Goal: Task Accomplishment & Management: Manage account settings

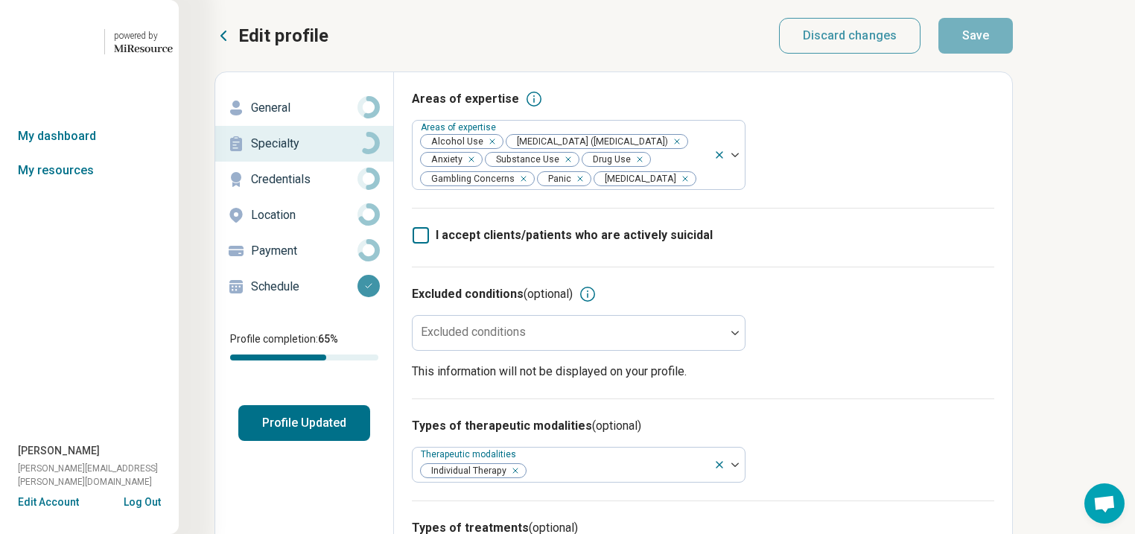
scroll to position [27, 0]
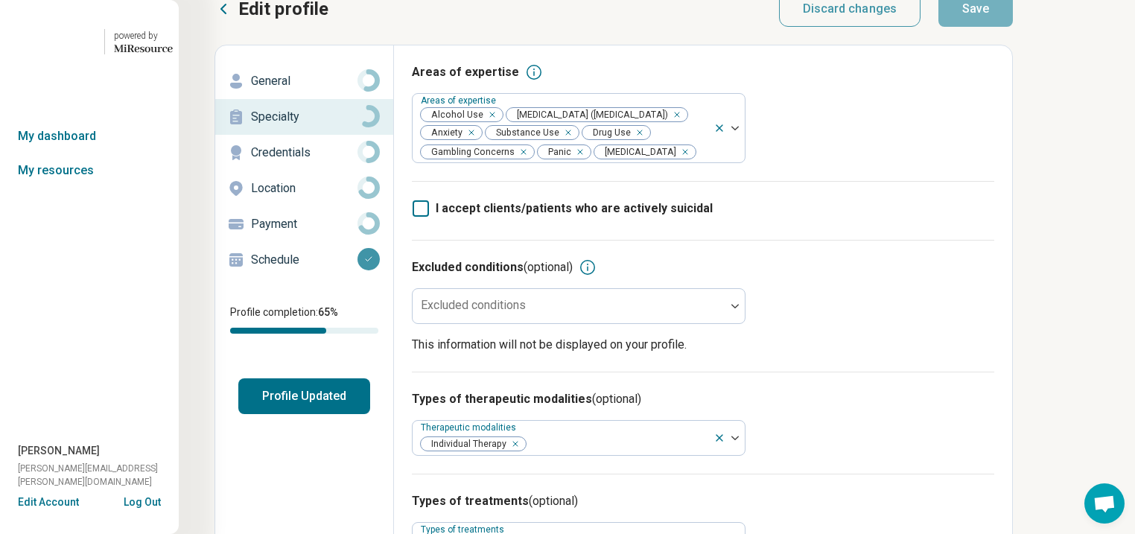
click at [325, 414] on button "Profile Updated" at bounding box center [304, 396] width 132 height 36
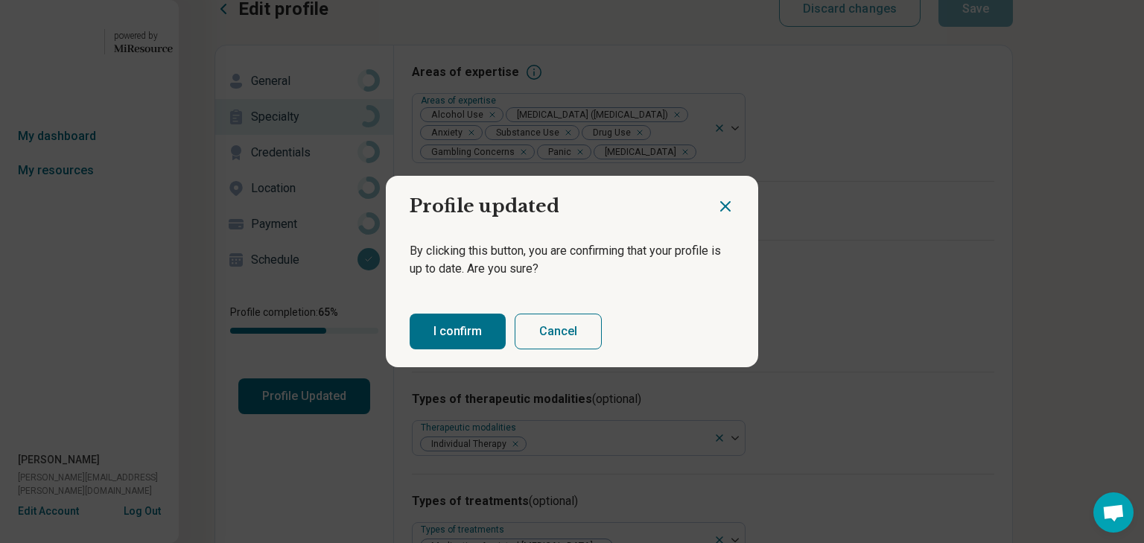
click at [486, 344] on button "I confirm" at bounding box center [458, 332] width 96 height 36
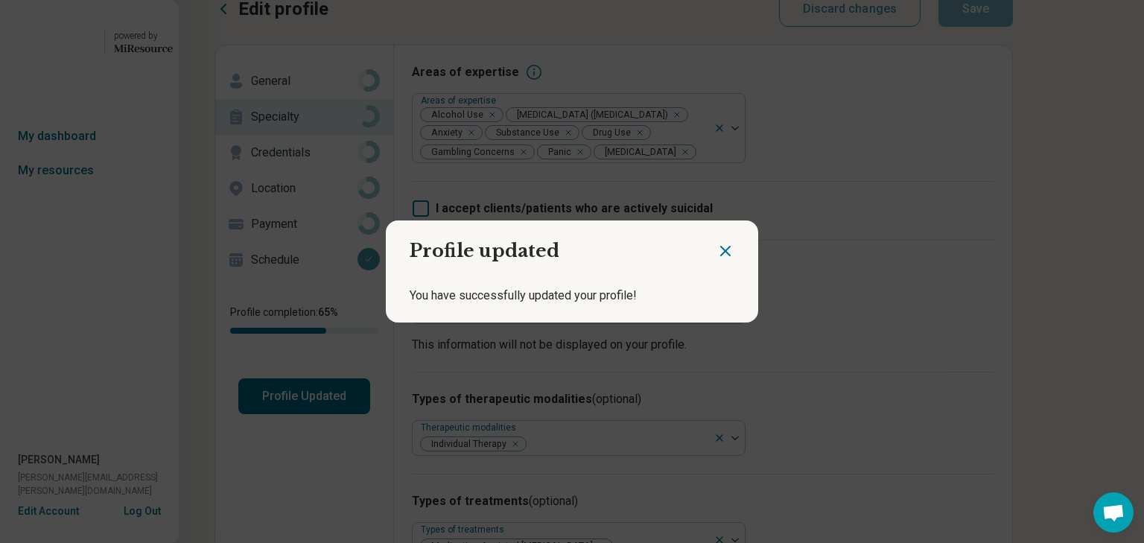
drag, startPoint x: 717, startPoint y: 244, endPoint x: 667, endPoint y: 244, distance: 50.7
click at [721, 247] on icon "Close dialog" at bounding box center [725, 251] width 9 height 9
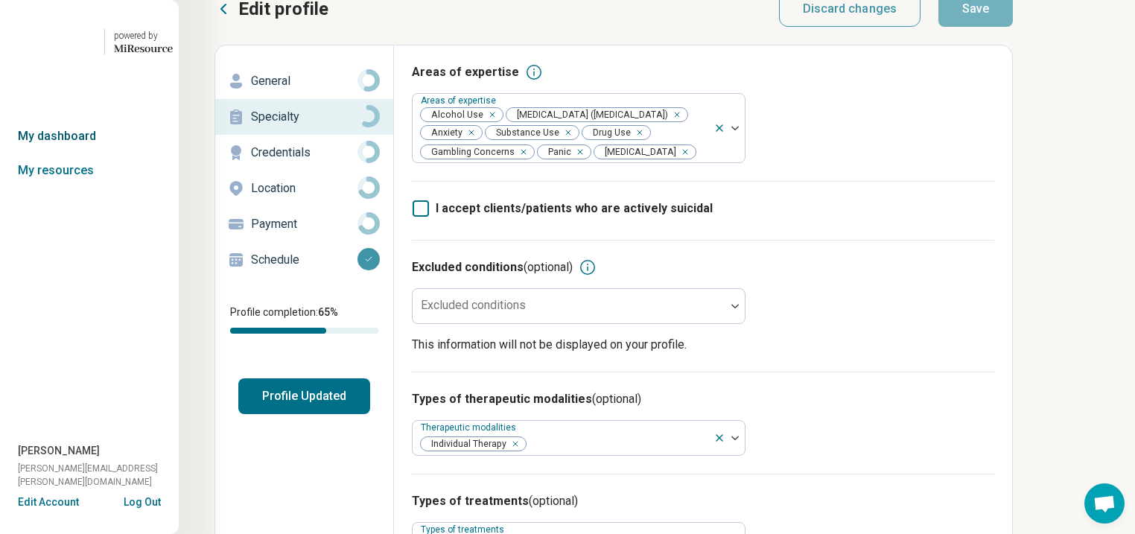
click at [74, 153] on link "My dashboard" at bounding box center [89, 136] width 179 height 34
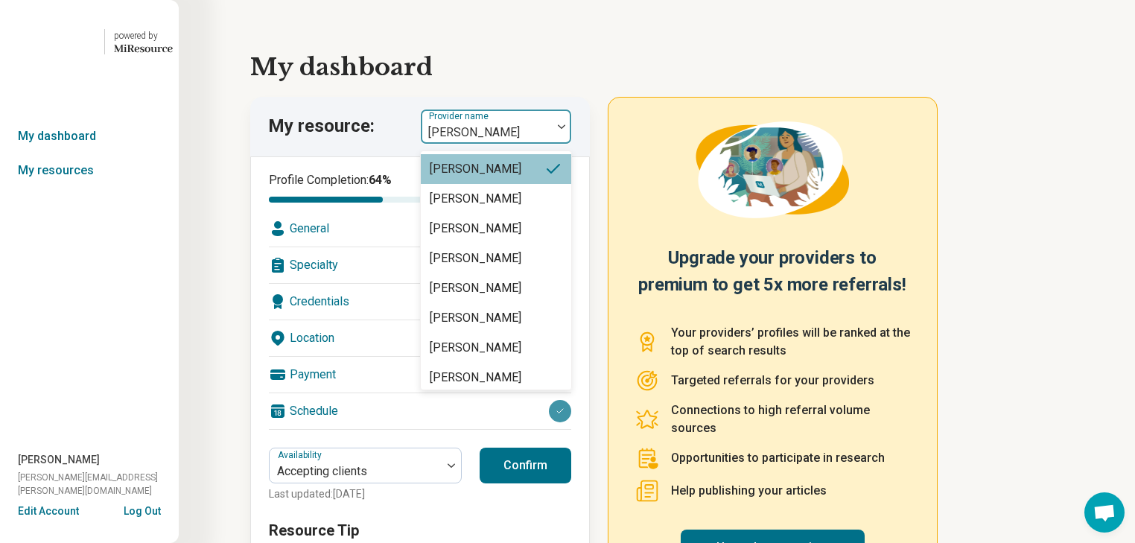
click at [565, 129] on img at bounding box center [561, 126] width 7 height 4
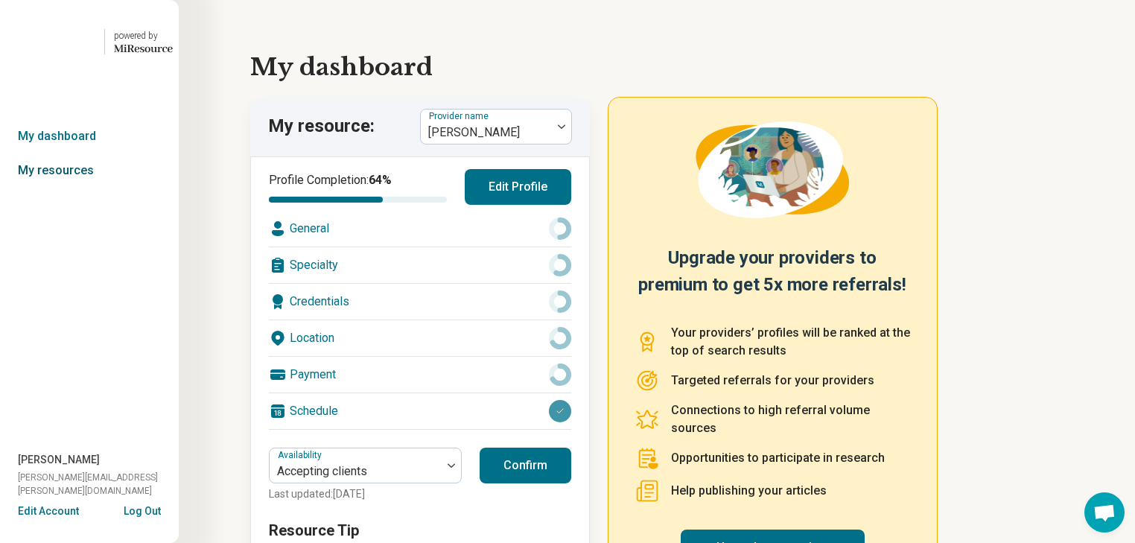
click at [90, 188] on link "My resources" at bounding box center [89, 170] width 179 height 34
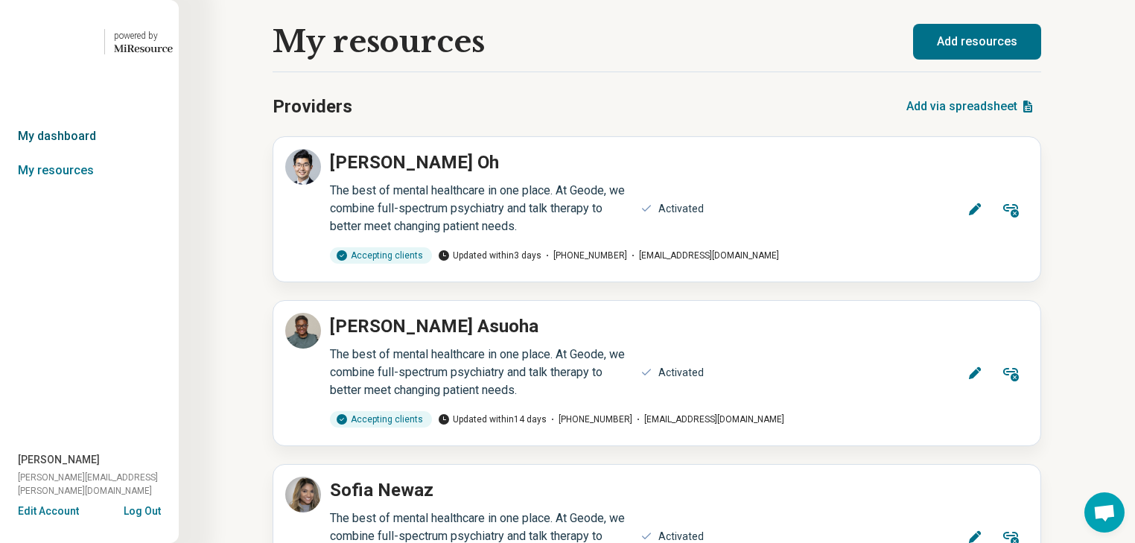
click at [78, 153] on link "My dashboard" at bounding box center [89, 136] width 179 height 34
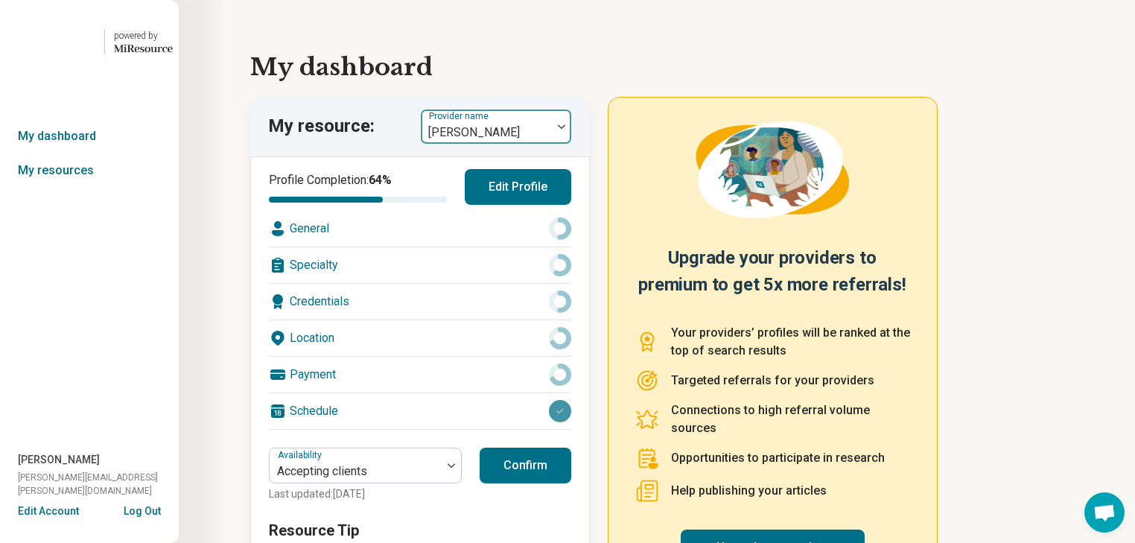
click at [571, 144] on div at bounding box center [561, 127] width 19 height 34
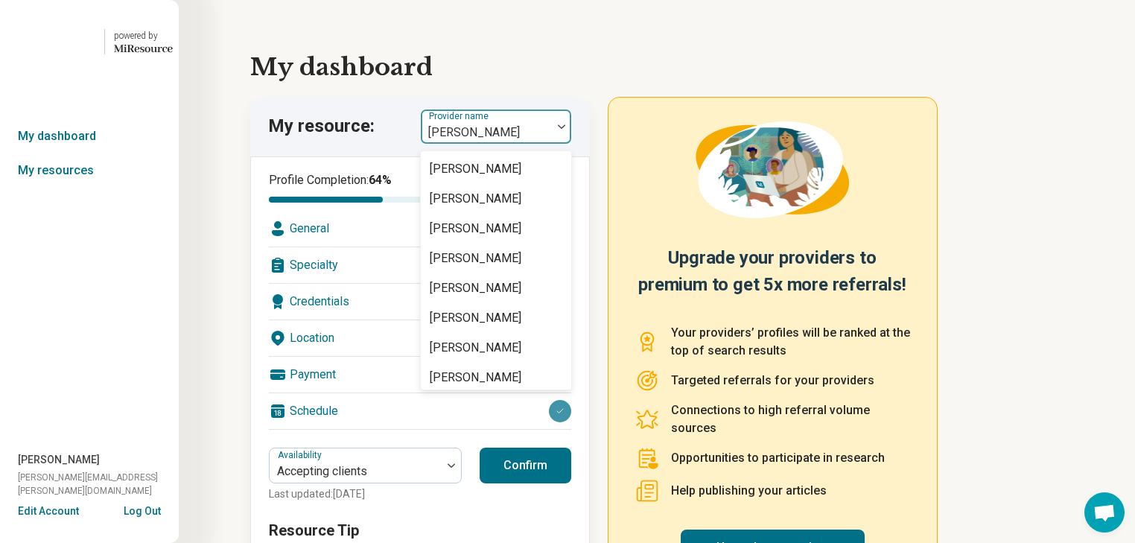
scroll to position [179, 0]
click at [512, 208] on div "[PERSON_NAME]" at bounding box center [476, 199] width 92 height 18
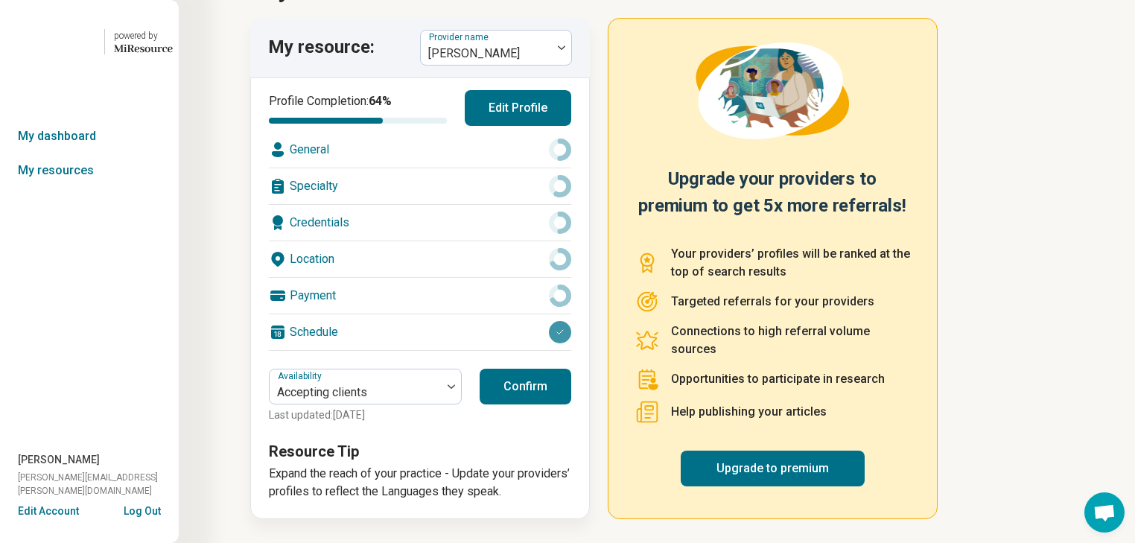
scroll to position [119, 0]
click at [492, 314] on div "Payment" at bounding box center [420, 296] width 302 height 36
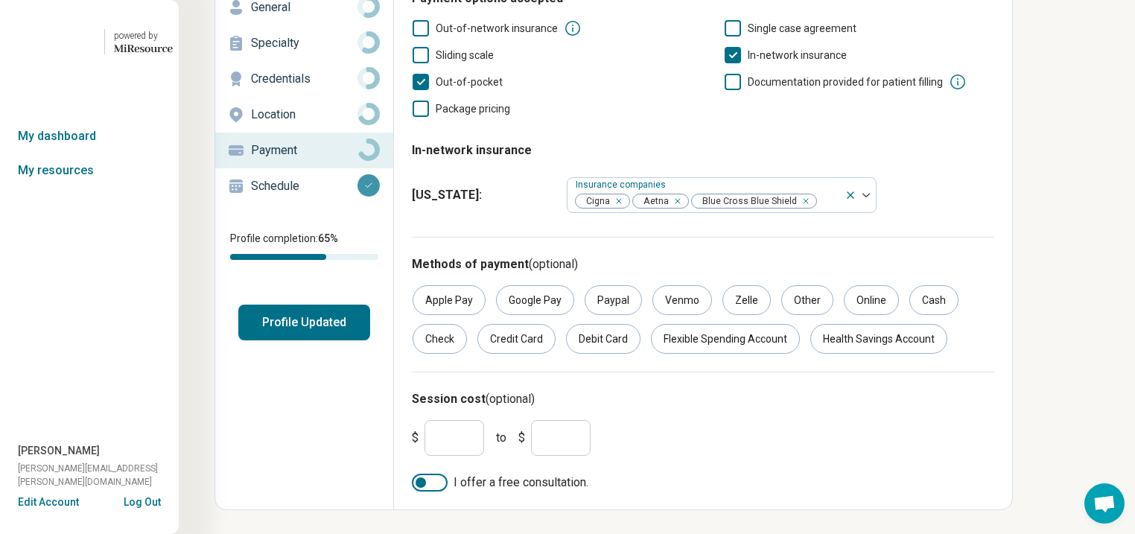
scroll to position [119, 0]
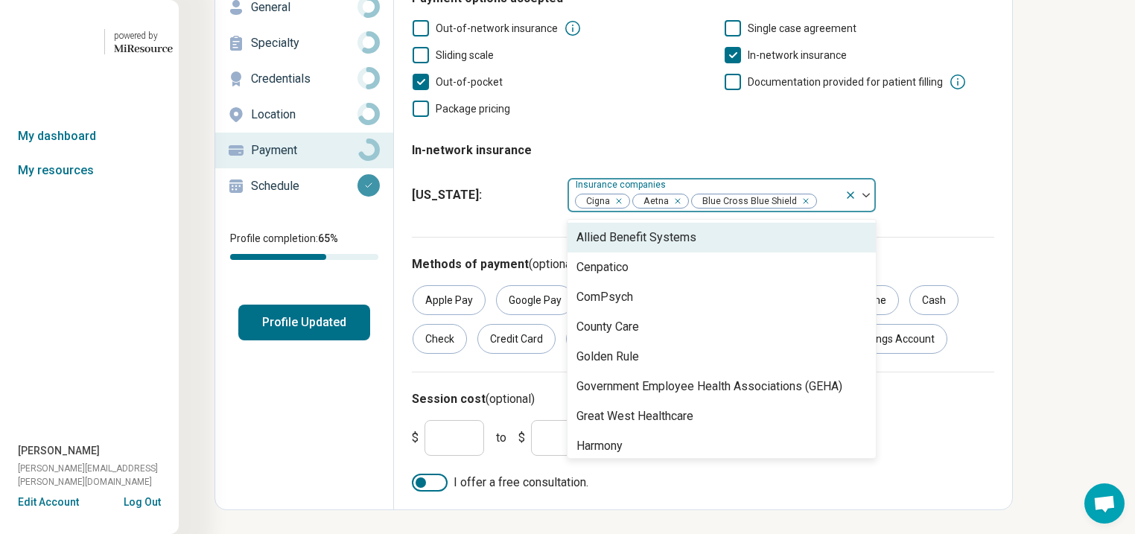
click at [876, 212] on div at bounding box center [860, 195] width 31 height 34
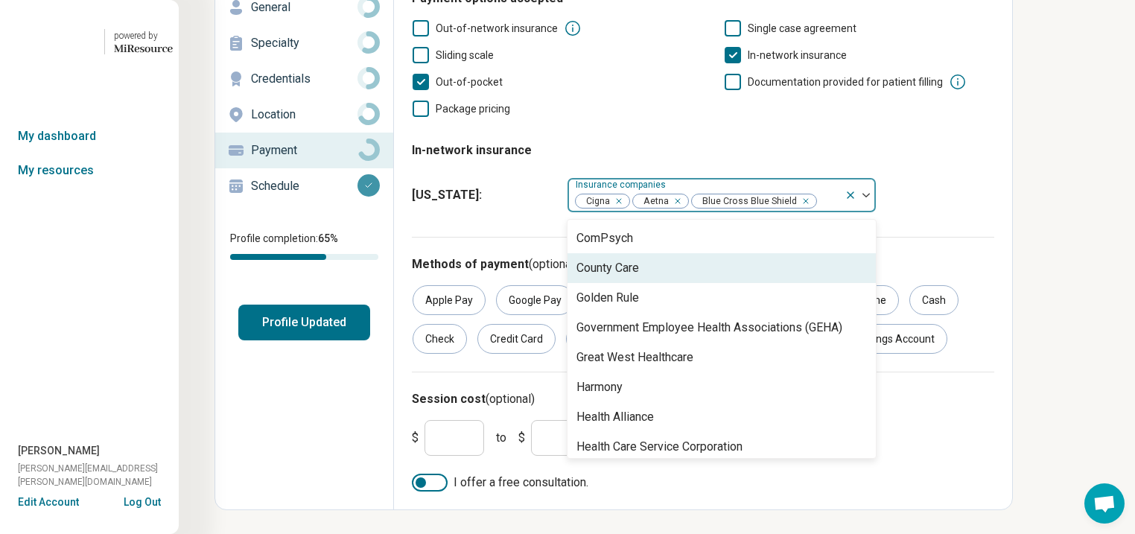
scroll to position [60, 0]
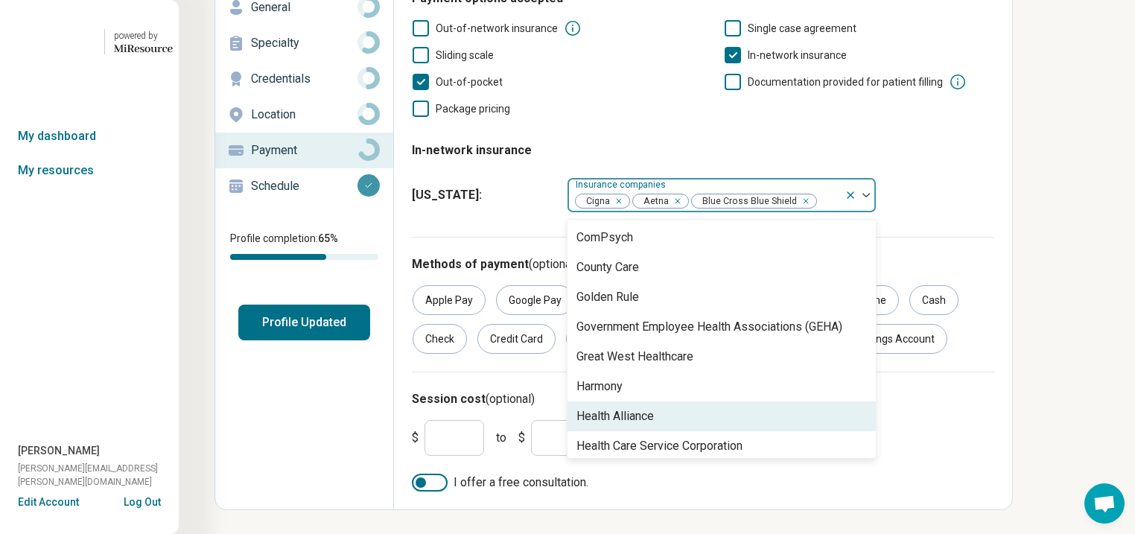
click at [819, 431] on div "Health Alliance" at bounding box center [722, 417] width 308 height 30
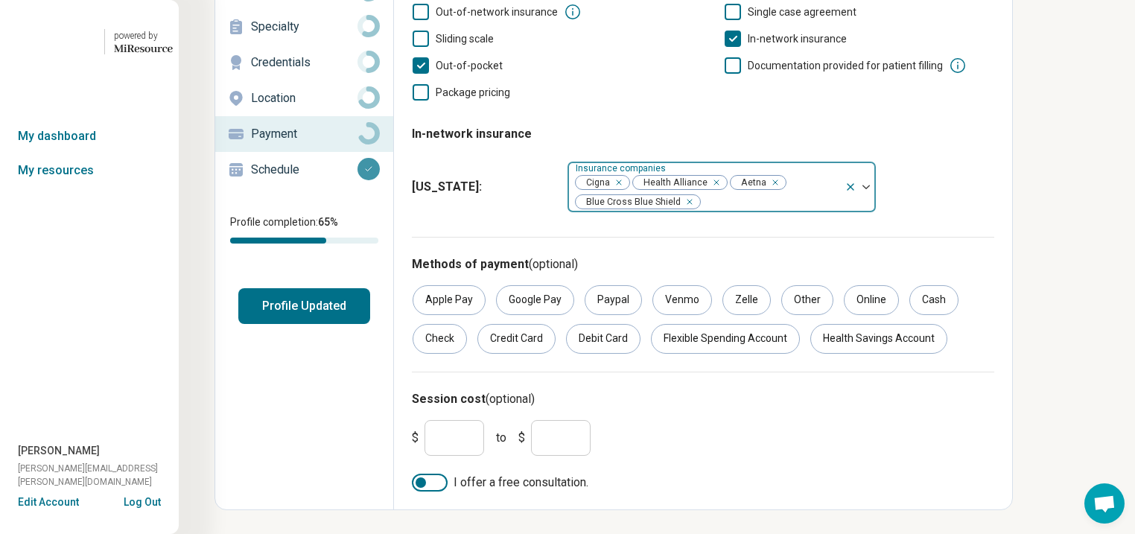
click at [876, 212] on div at bounding box center [860, 187] width 31 height 51
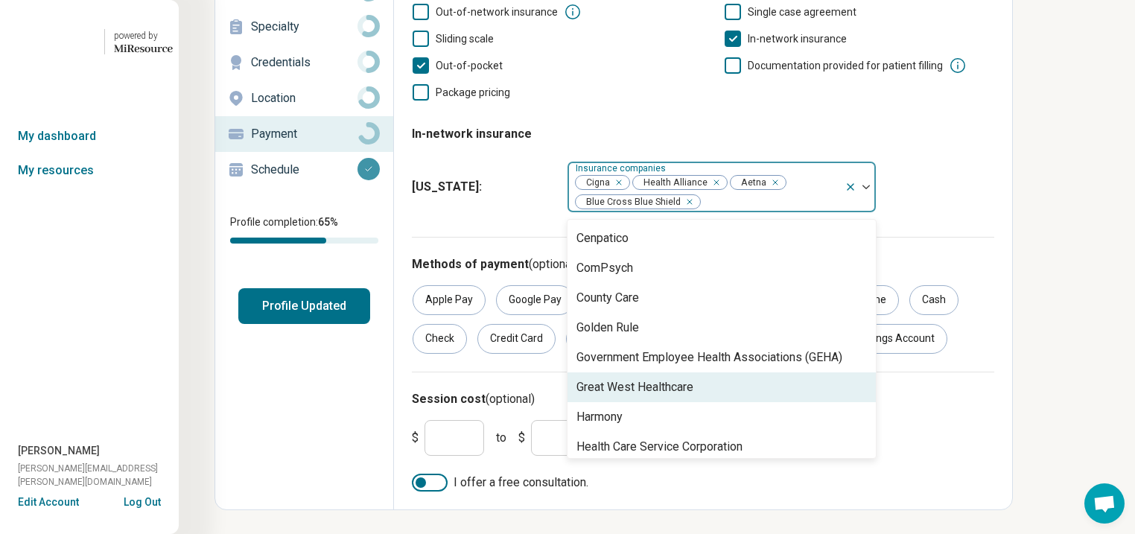
scroll to position [0, 0]
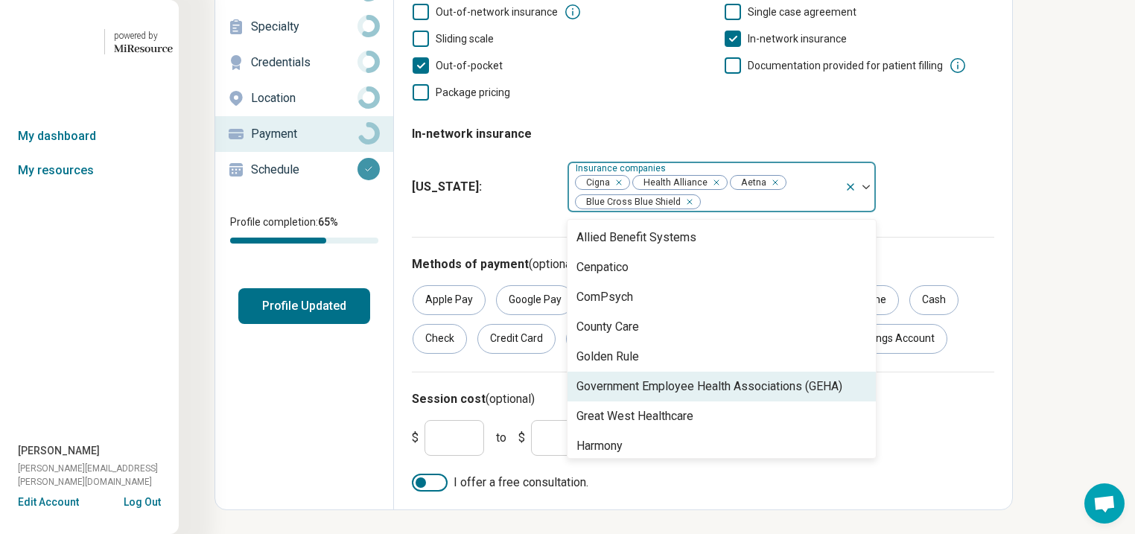
click at [843, 378] on div "Government Employee Health Associations (GEHA)" at bounding box center [710, 387] width 266 height 18
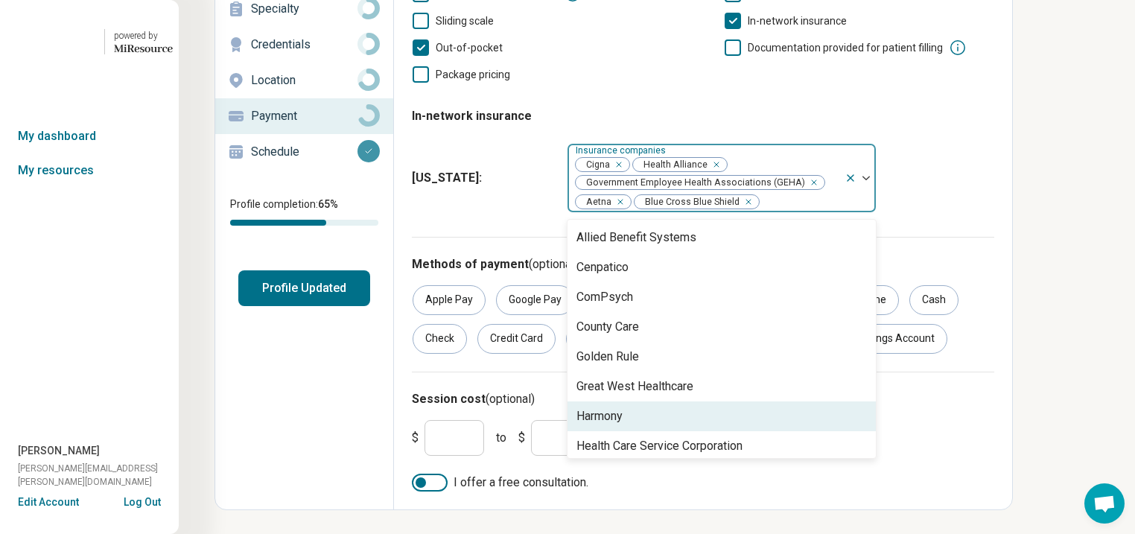
scroll to position [60, 0]
click at [739, 402] on div "Humana" at bounding box center [722, 417] width 308 height 30
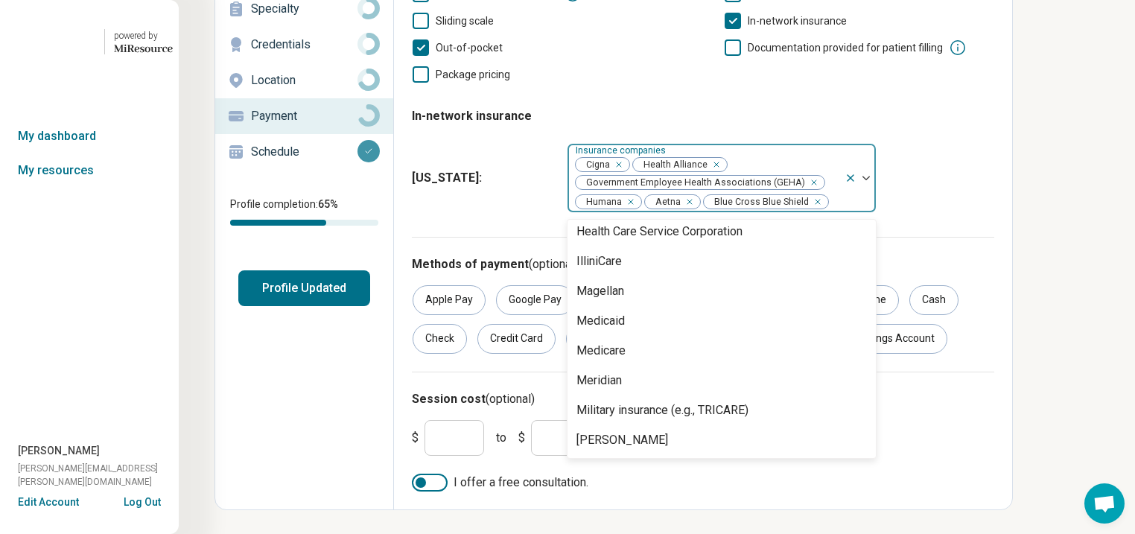
scroll to position [238, 0]
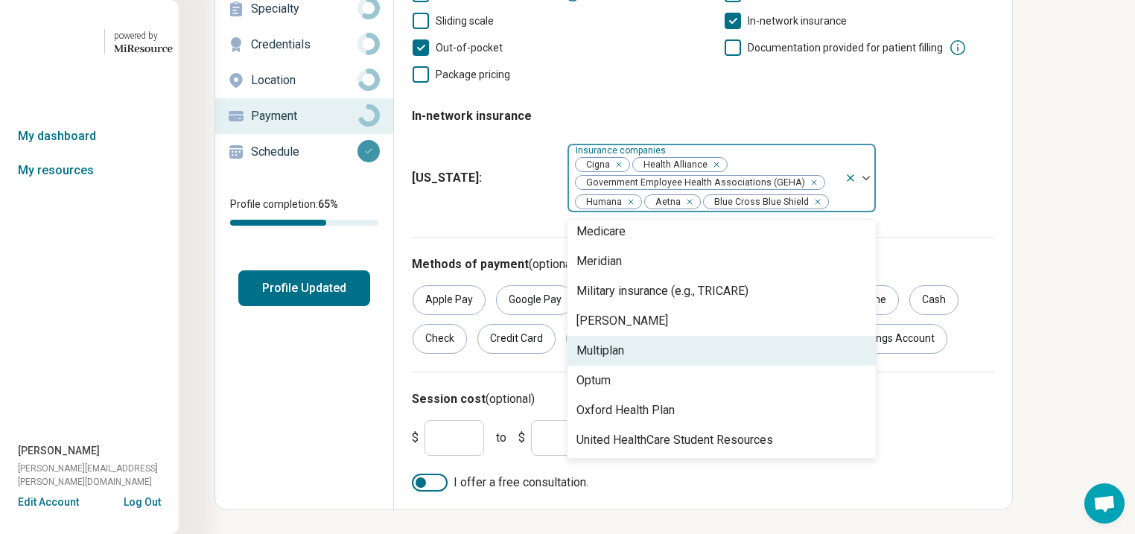
click at [776, 340] on div "Multiplan" at bounding box center [722, 351] width 308 height 30
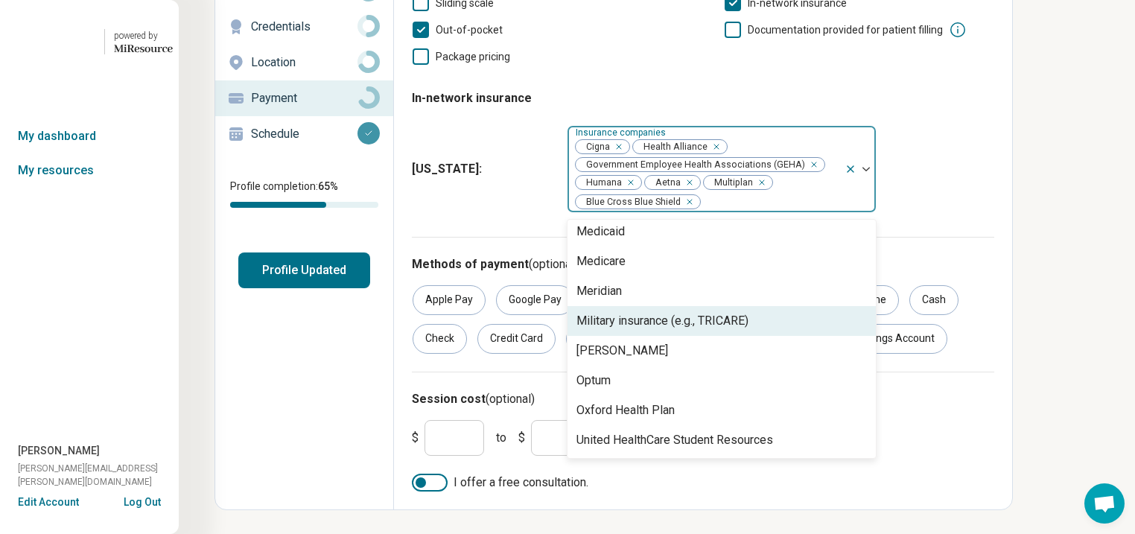
scroll to position [325, 0]
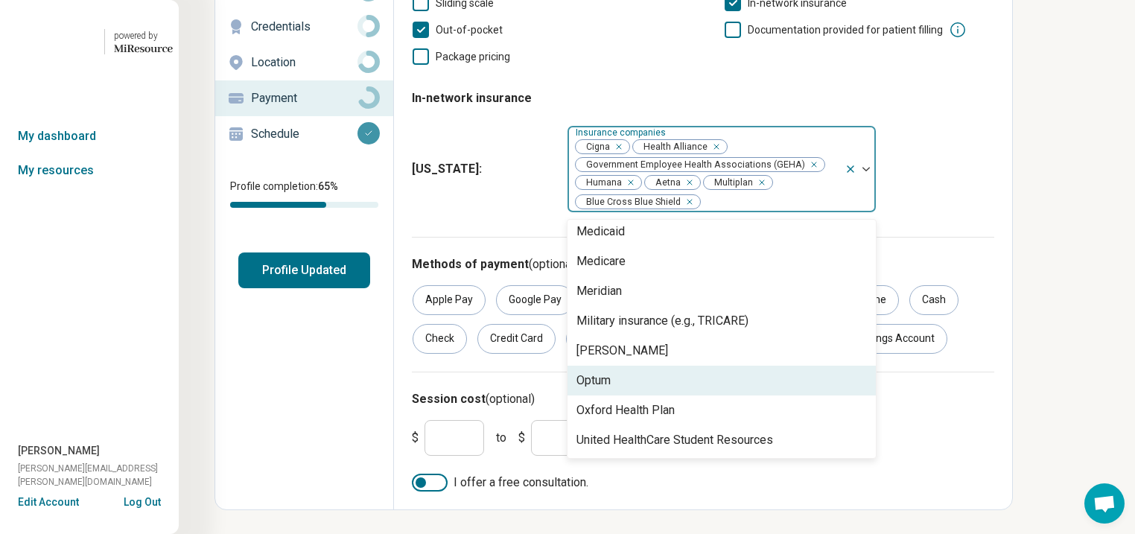
click at [611, 387] on div "Optum" at bounding box center [594, 381] width 34 height 18
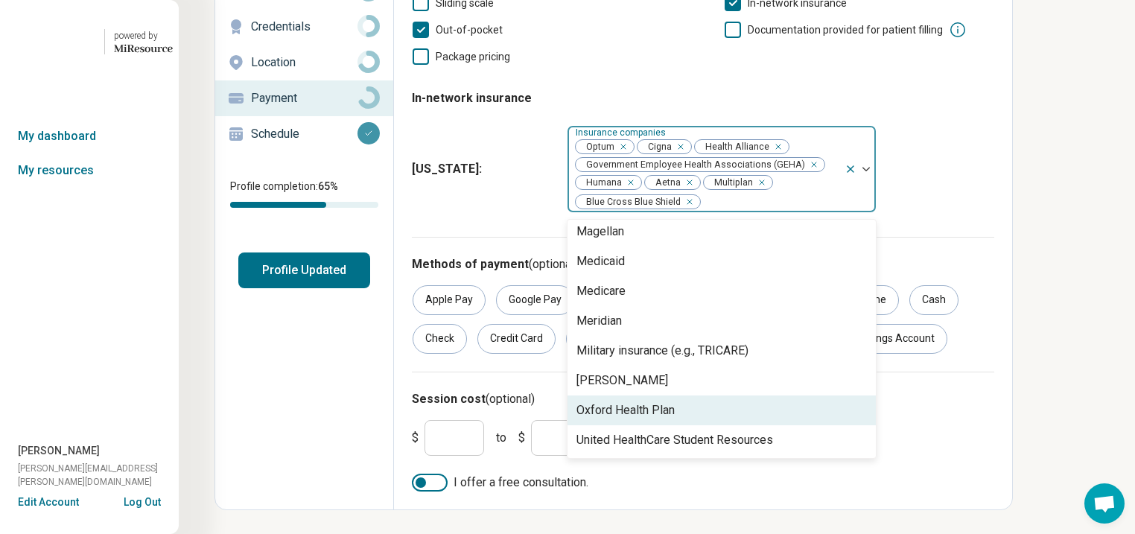
click at [675, 419] on div "Oxford Health Plan" at bounding box center [626, 411] width 98 height 18
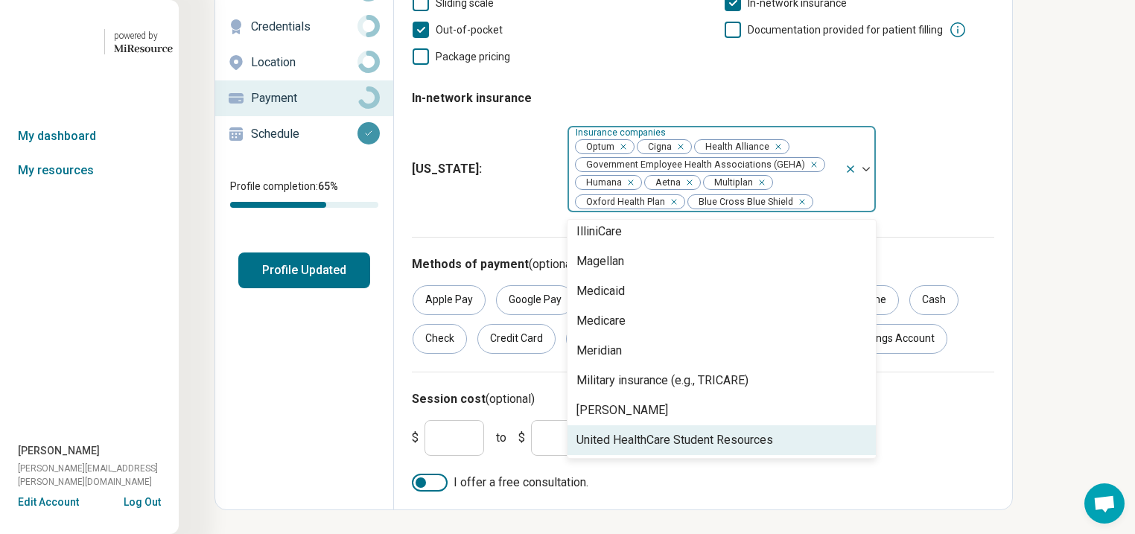
click at [712, 449] on div "United HealthCare Student Resources" at bounding box center [675, 440] width 197 height 18
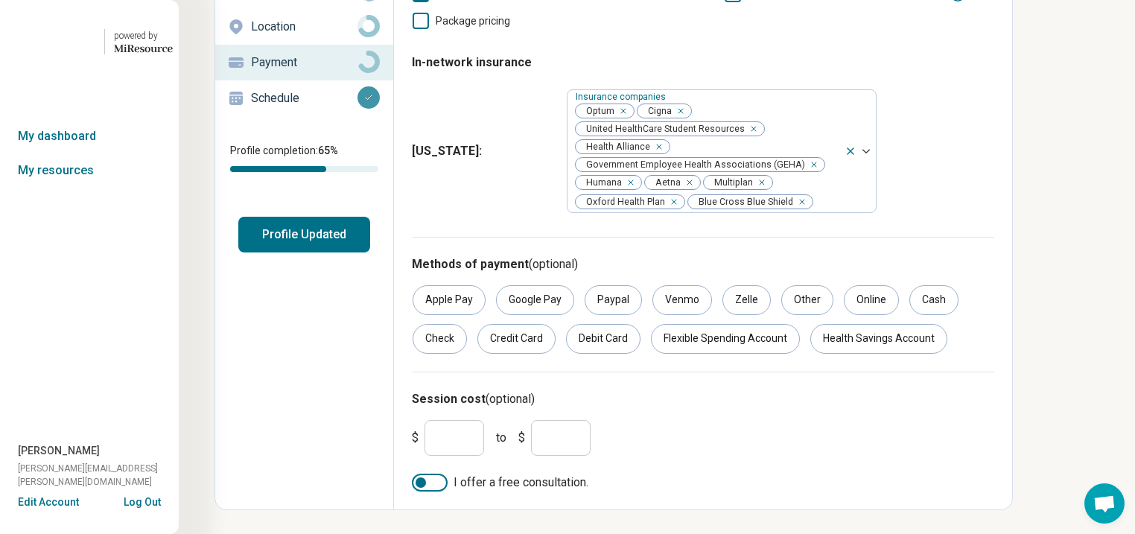
click at [994, 232] on div "Payment options accepted Out-of-network insurance Single case agreement Sliding…" at bounding box center [703, 69] width 583 height 335
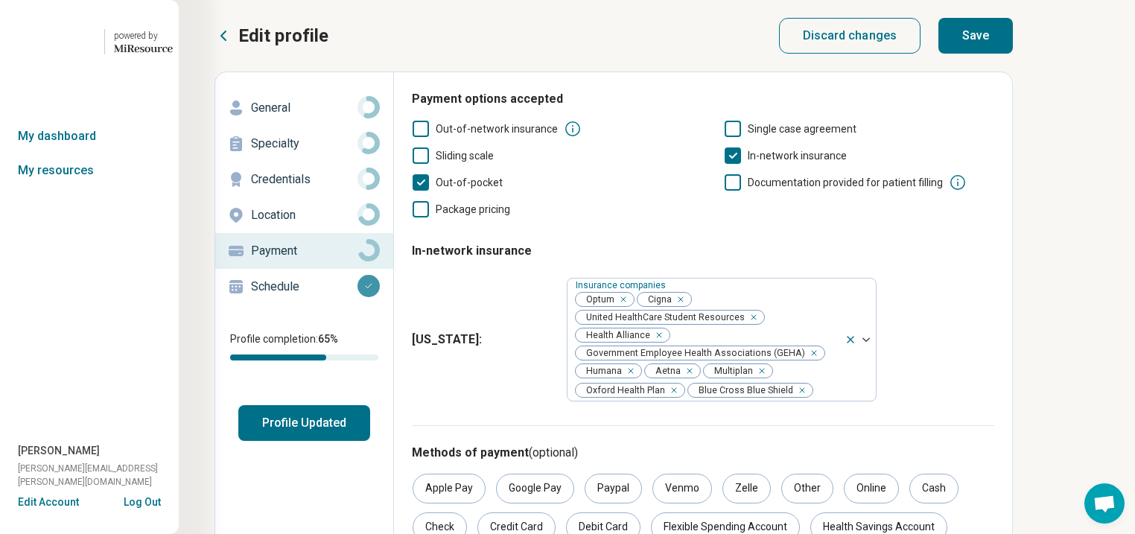
scroll to position [0, 0]
click at [1013, 54] on button "Save" at bounding box center [976, 36] width 74 height 36
click at [355, 441] on button "Profile Updated" at bounding box center [304, 423] width 132 height 36
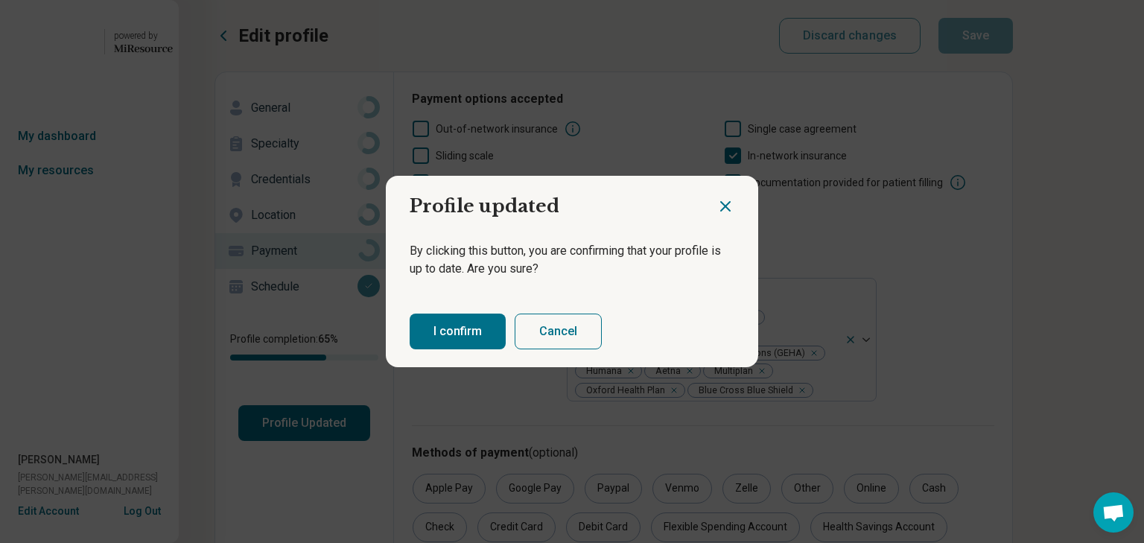
click at [489, 345] on button "I confirm" at bounding box center [458, 332] width 96 height 36
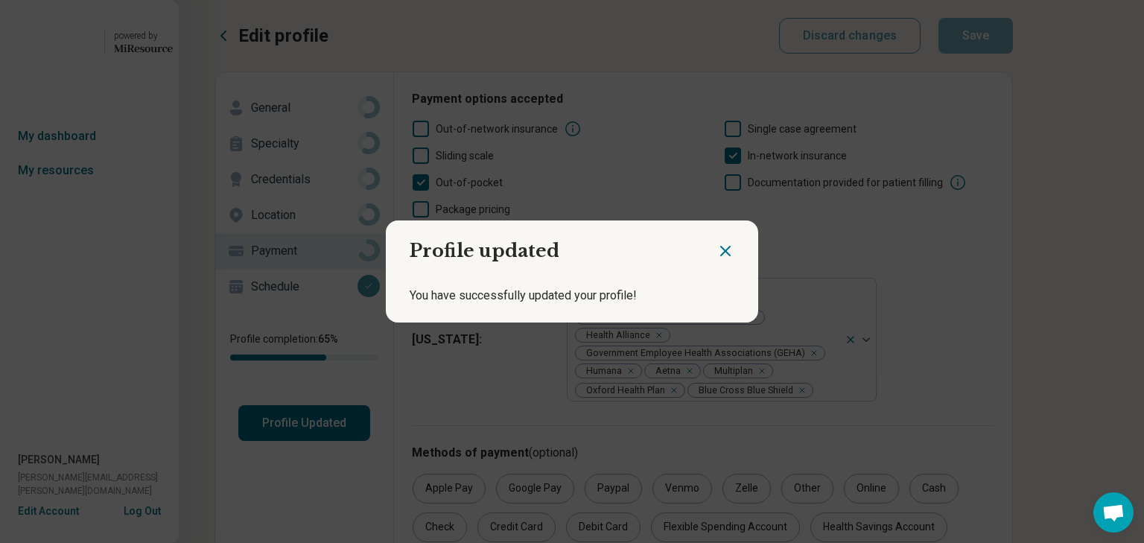
click at [717, 244] on icon "Close dialog" at bounding box center [726, 251] width 18 height 18
